Goal: Task Accomplishment & Management: Use online tool/utility

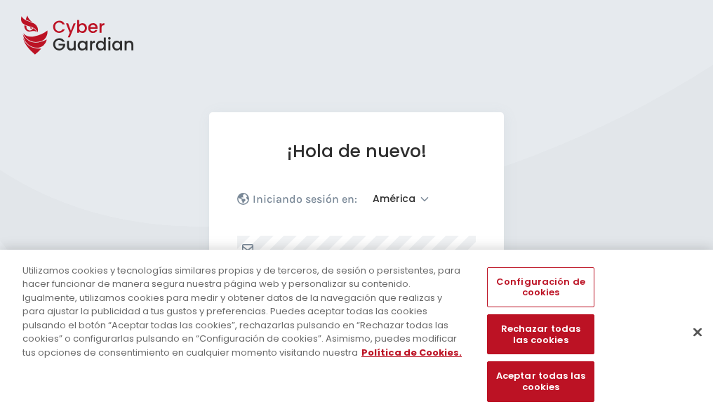
select select "América"
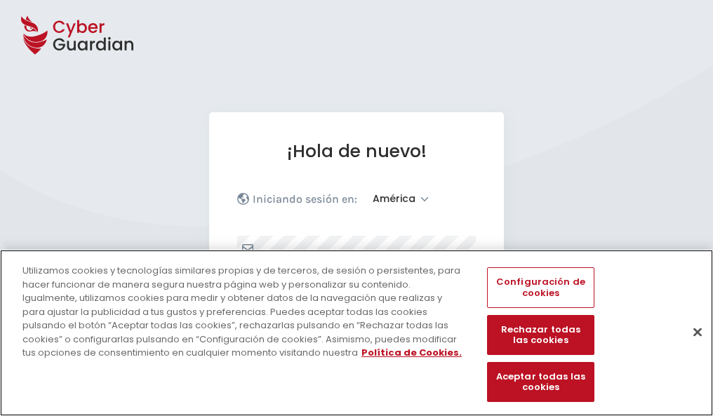
scroll to position [183, 0]
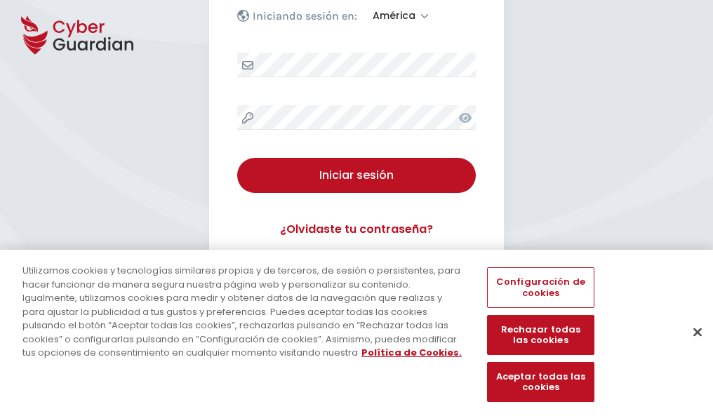
click at [690, 347] on button "Cerrar" at bounding box center [697, 331] width 31 height 31
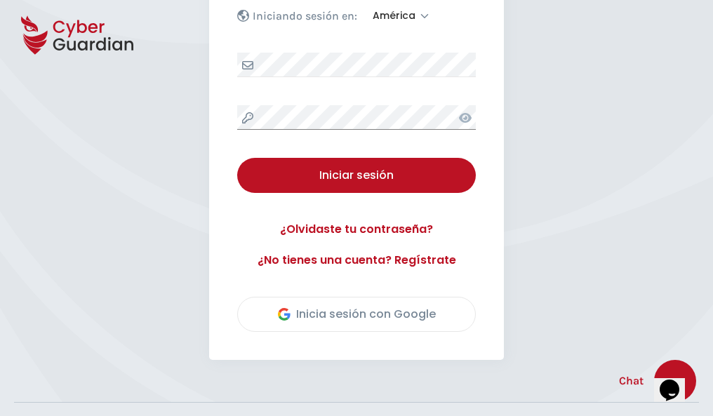
scroll to position [319, 0]
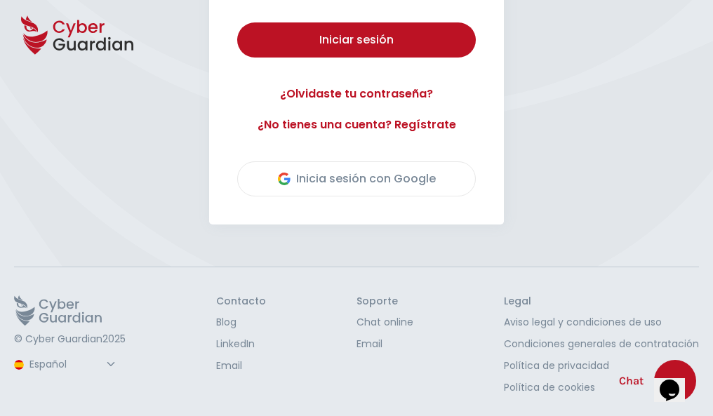
click at [237, 22] on button "Iniciar sesión" at bounding box center [356, 39] width 239 height 35
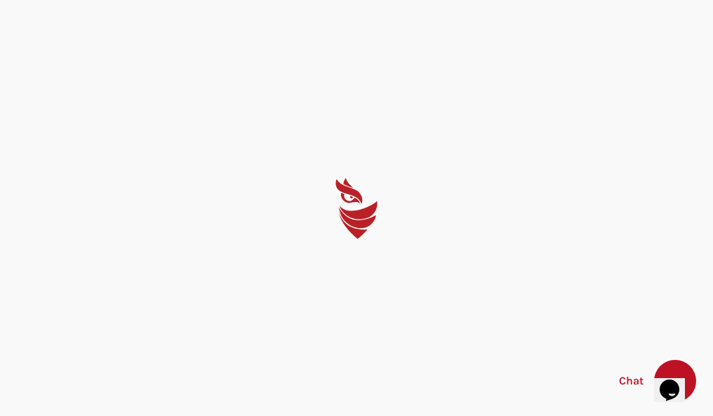
scroll to position [0, 0]
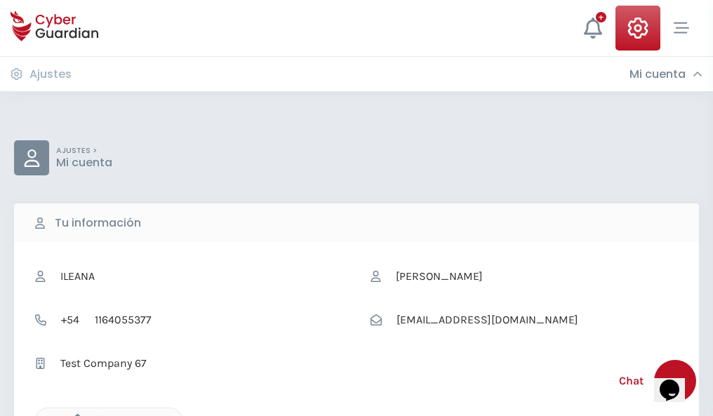
click at [74, 415] on icon "button" at bounding box center [74, 420] width 12 height 12
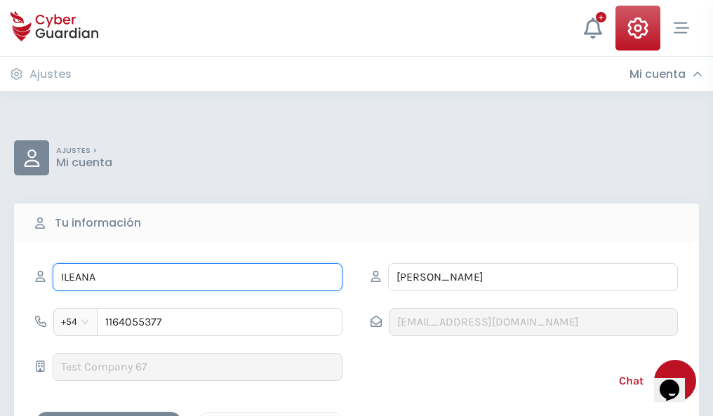
click at [197, 277] on input "ILEANA" at bounding box center [198, 277] width 290 height 28
type input "I"
type input "Ángela"
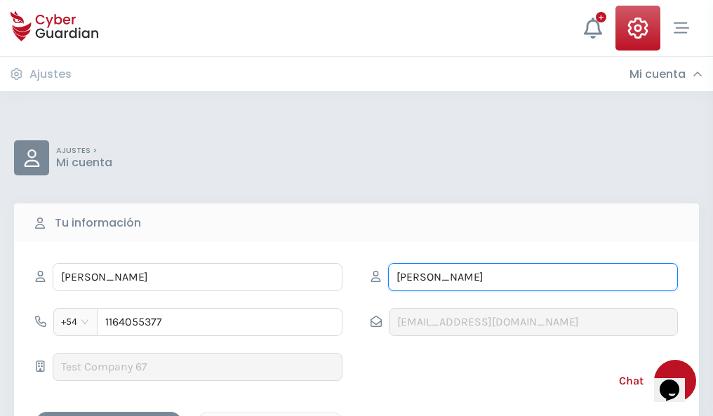
click at [533, 277] on input "CORREA" at bounding box center [533, 277] width 290 height 28
type input "C"
type input "Huguet"
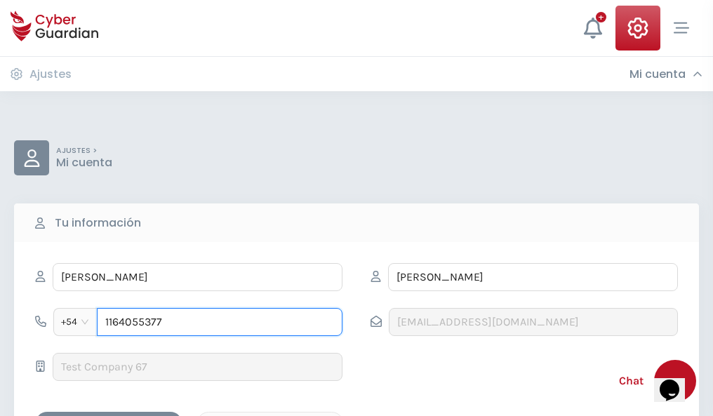
click at [220, 322] on input "1164055377" at bounding box center [220, 322] width 246 height 28
type input "1"
type input "4966015263"
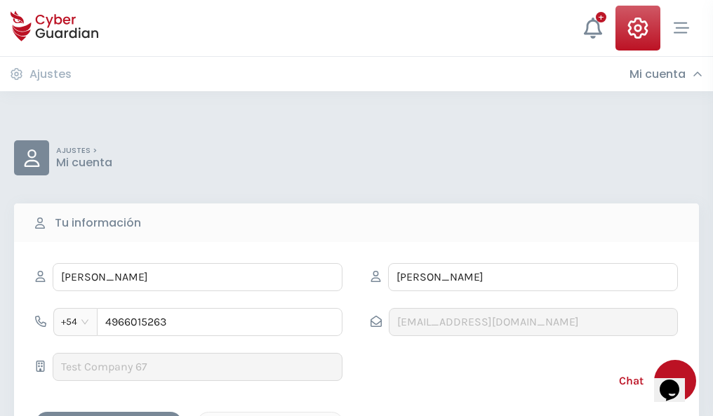
click at [270, 415] on div "Cancelar" at bounding box center [270, 424] width 125 height 18
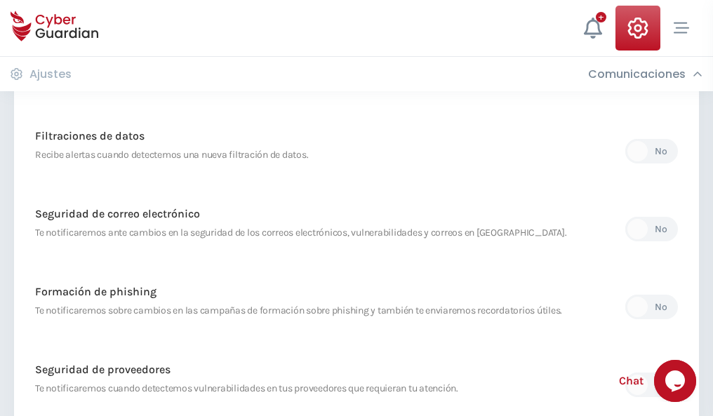
scroll to position [739, 0]
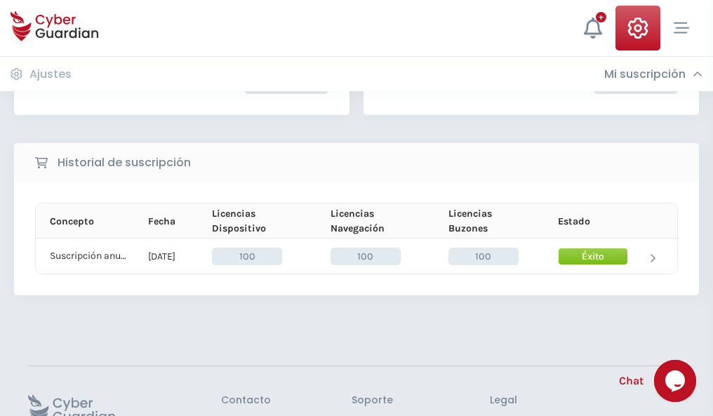
scroll to position [356, 0]
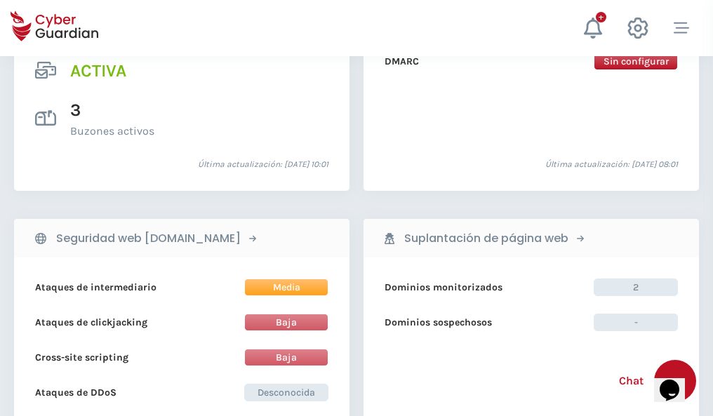
scroll to position [1426, 0]
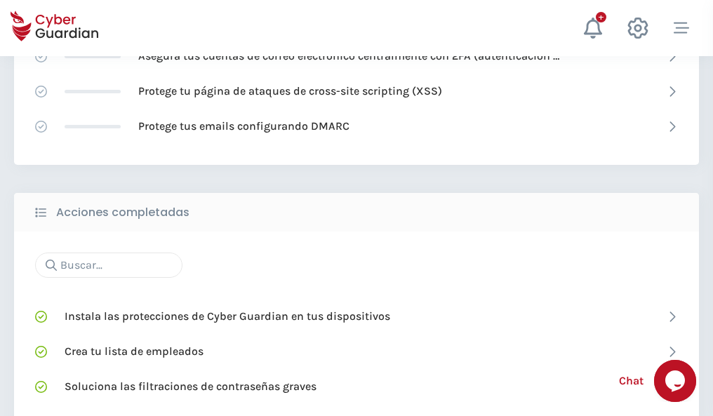
scroll to position [935, 0]
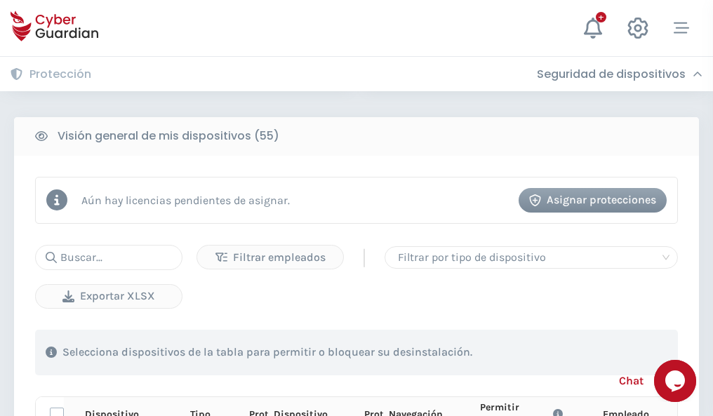
scroll to position [1240, 0]
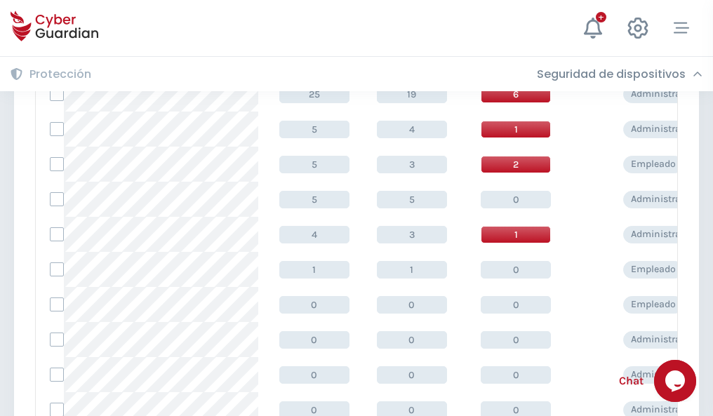
scroll to position [707, 0]
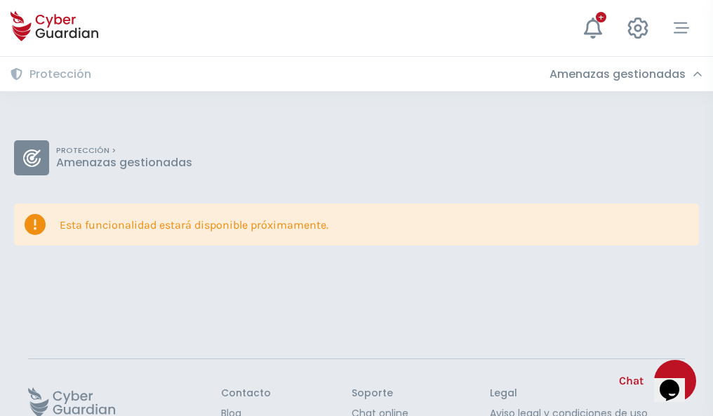
scroll to position [91, 0]
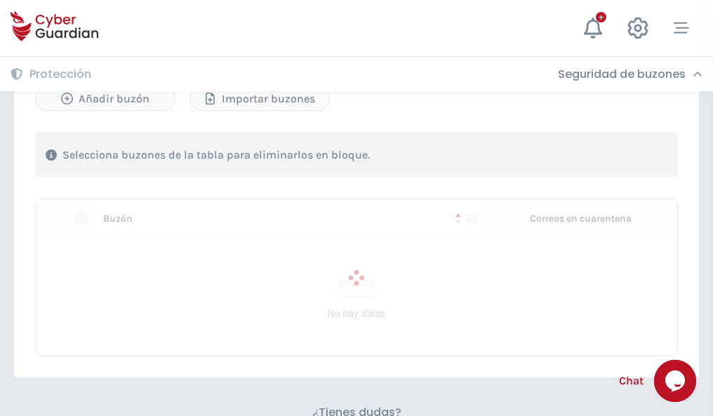
scroll to position [601, 0]
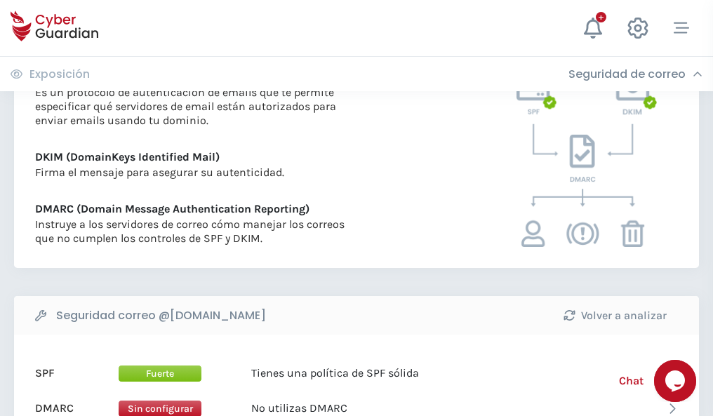
scroll to position [757, 0]
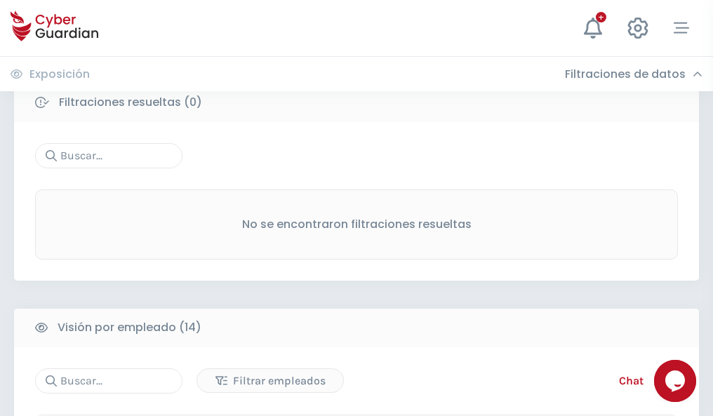
scroll to position [1267, 0]
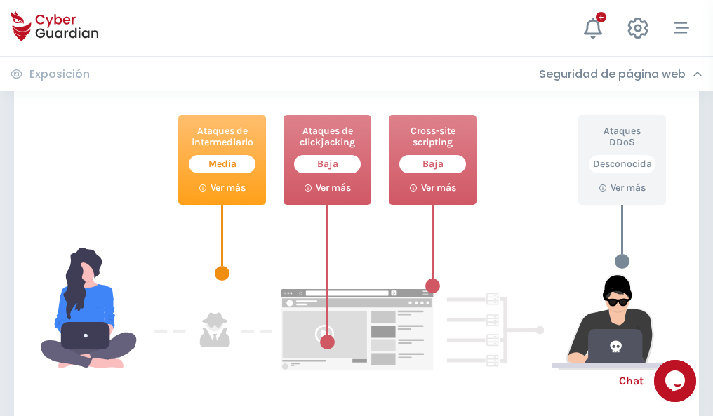
scroll to position [764, 0]
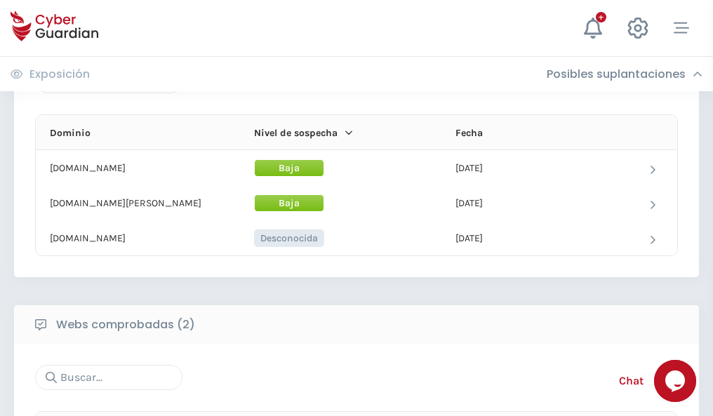
scroll to position [842, 0]
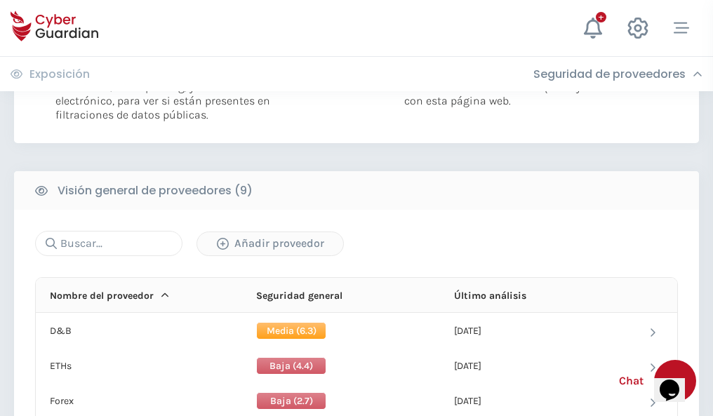
scroll to position [1010, 0]
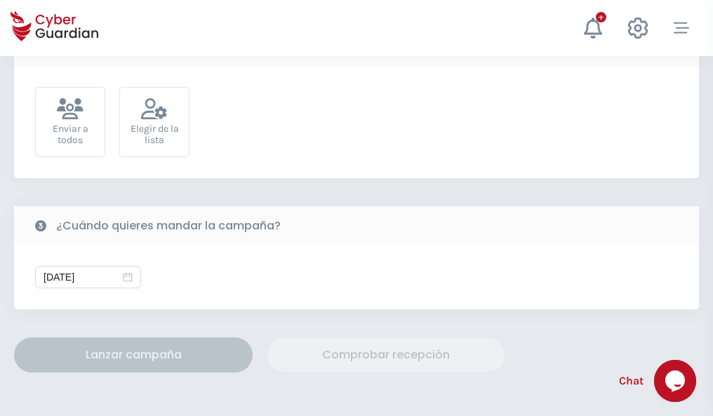
scroll to position [514, 0]
